Goal: Task Accomplishment & Management: Manage account settings

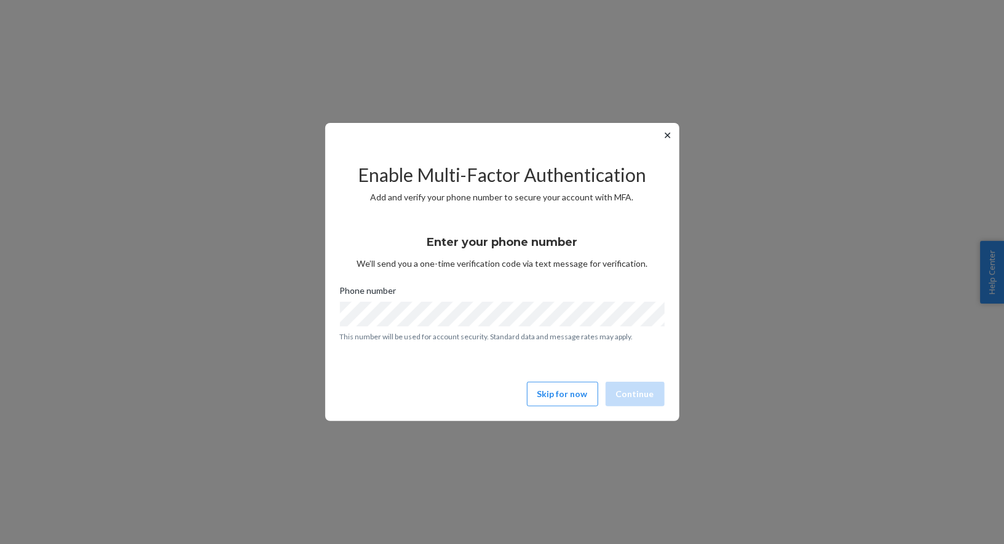
click at [662, 141] on button "✕" at bounding box center [668, 135] width 13 height 15
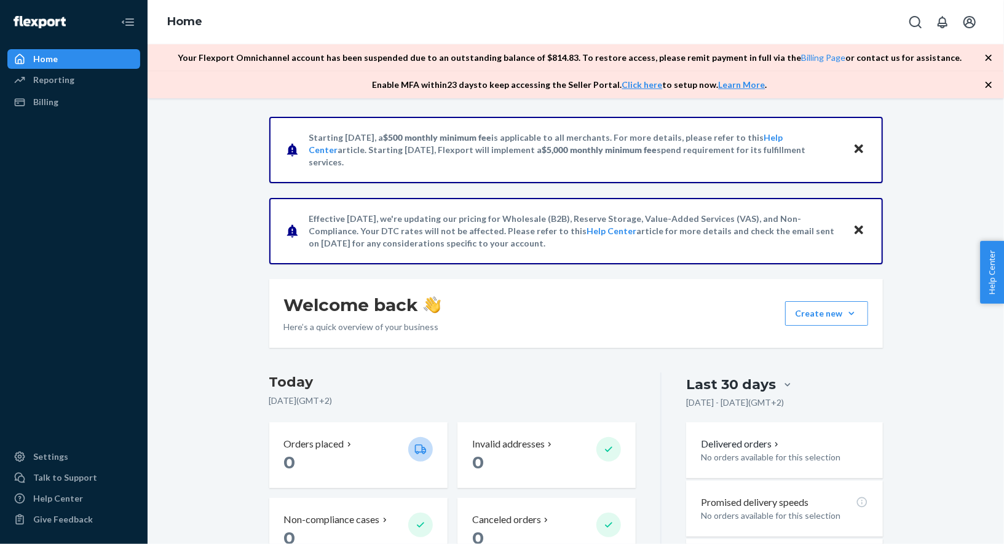
click at [991, 58] on icon "button" at bounding box center [989, 58] width 12 height 12
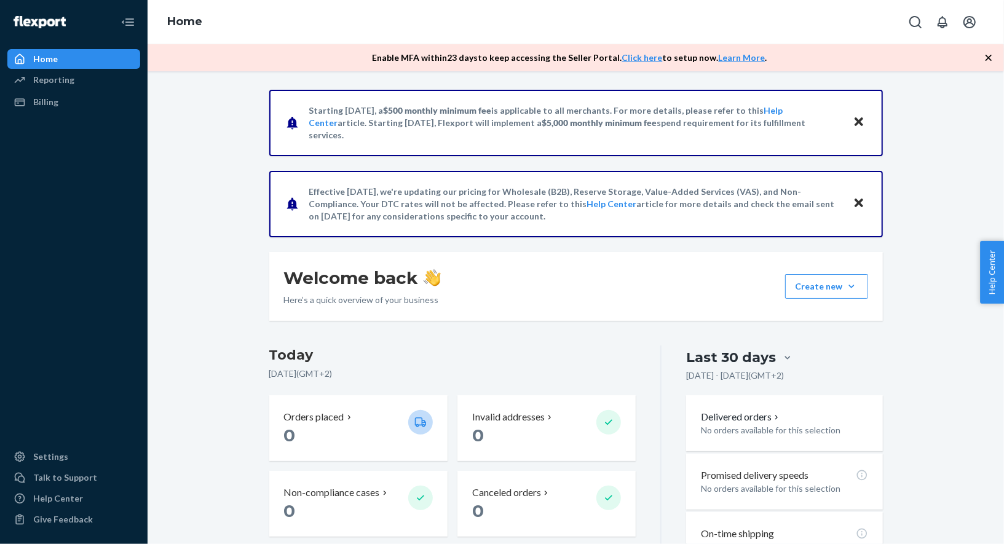
click at [990, 58] on icon "button" at bounding box center [989, 58] width 6 height 6
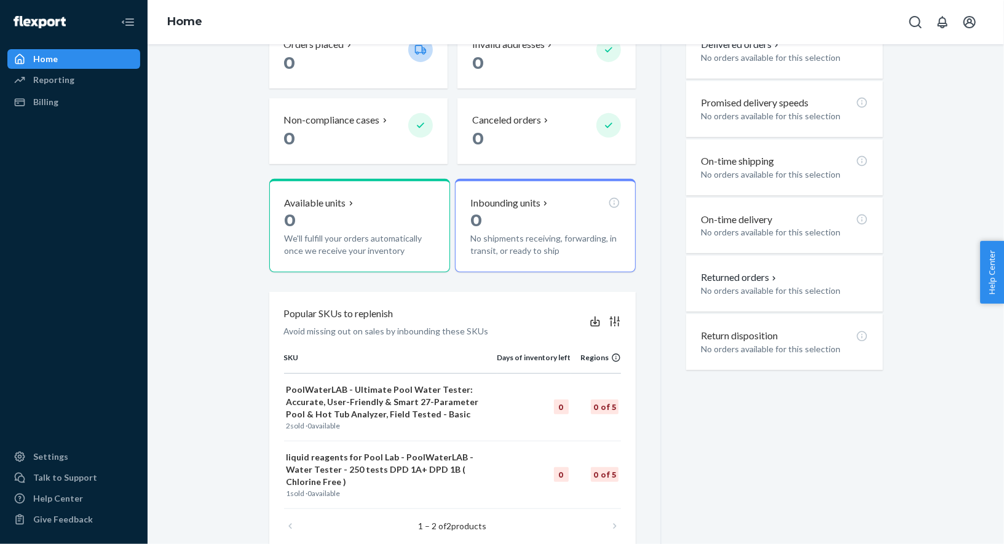
scroll to position [384, 0]
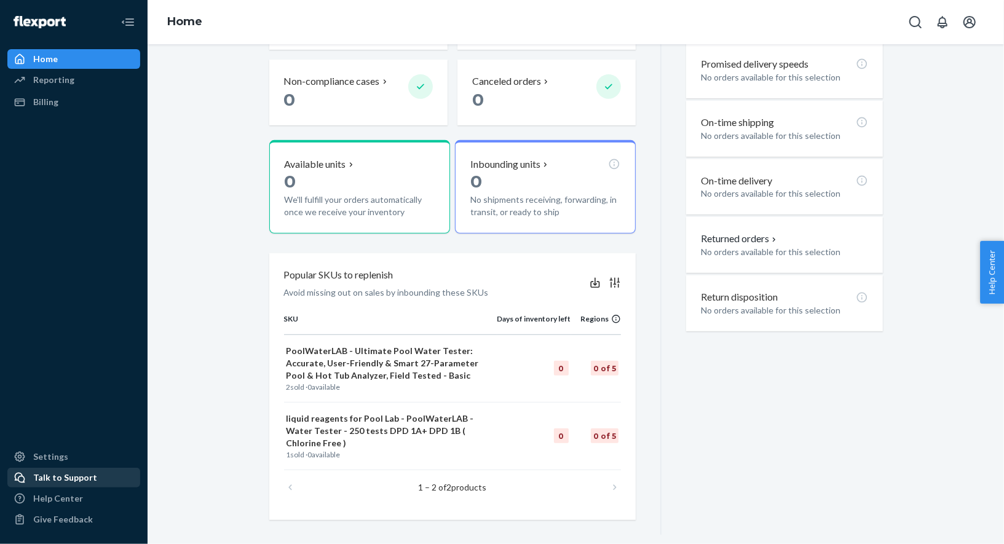
click at [65, 480] on div "Talk to Support" at bounding box center [65, 478] width 64 height 12
click at [57, 463] on div "Settings" at bounding box center [50, 457] width 35 height 12
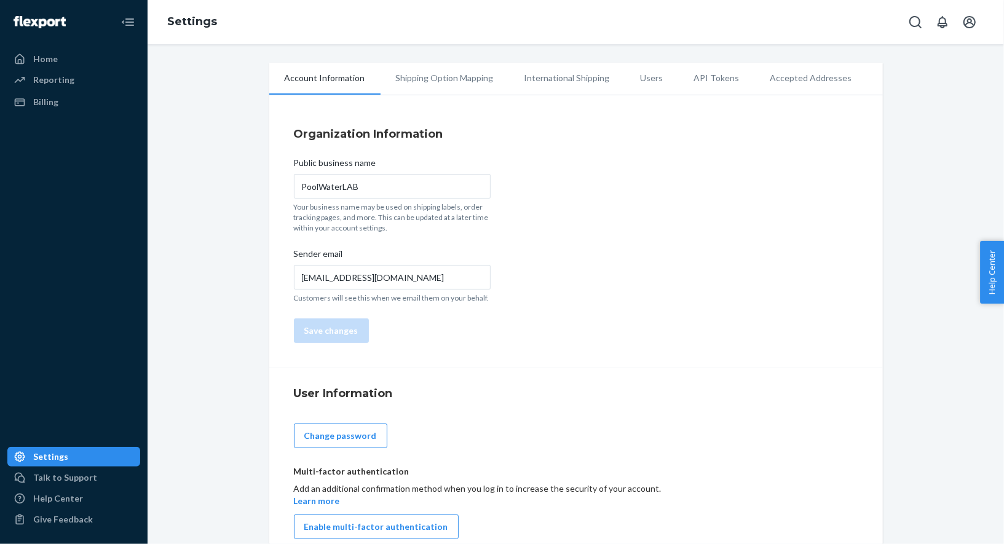
click at [450, 90] on li "Shipping Option Mapping" at bounding box center [445, 78] width 129 height 31
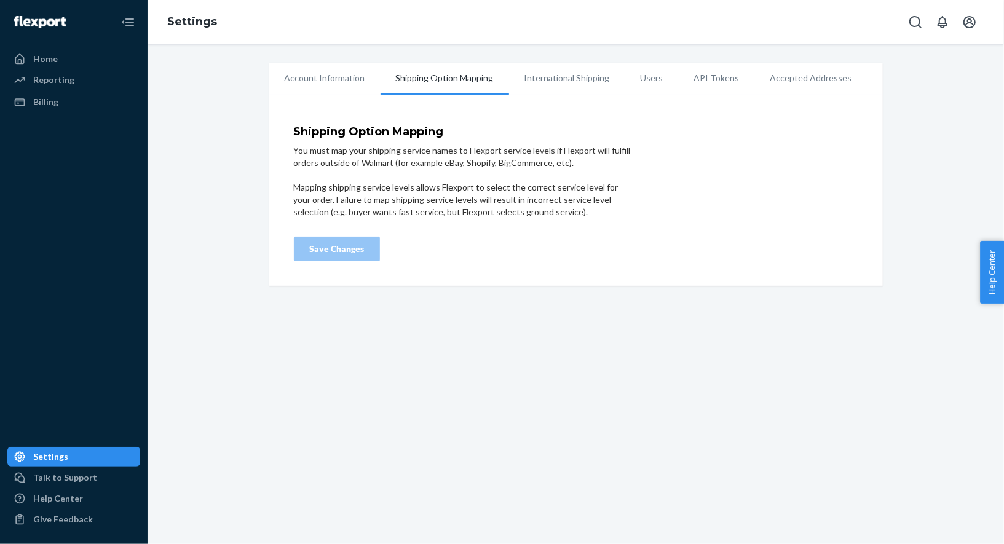
click at [329, 77] on li "Account Information" at bounding box center [324, 78] width 111 height 31
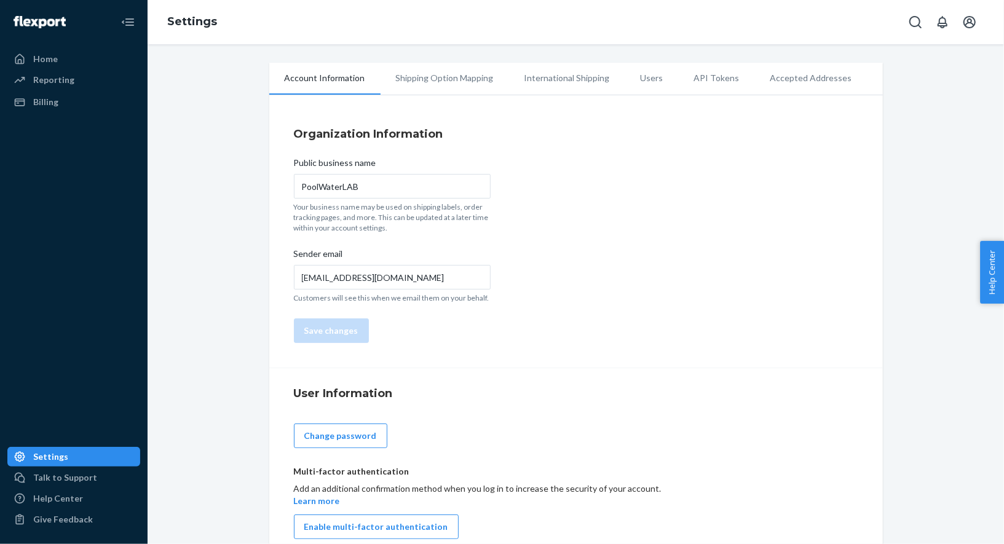
click at [431, 4] on div "Settings" at bounding box center [576, 22] width 857 height 44
click at [990, 13] on div "Settings" at bounding box center [576, 22] width 857 height 44
click at [974, 13] on button "Open account menu" at bounding box center [970, 22] width 25 height 25
click at [918, 238] on div "Account Information Shipping Option Mapping International Shipping Users API To…" at bounding box center [576, 313] width 838 height 501
